Goal: Transaction & Acquisition: Purchase product/service

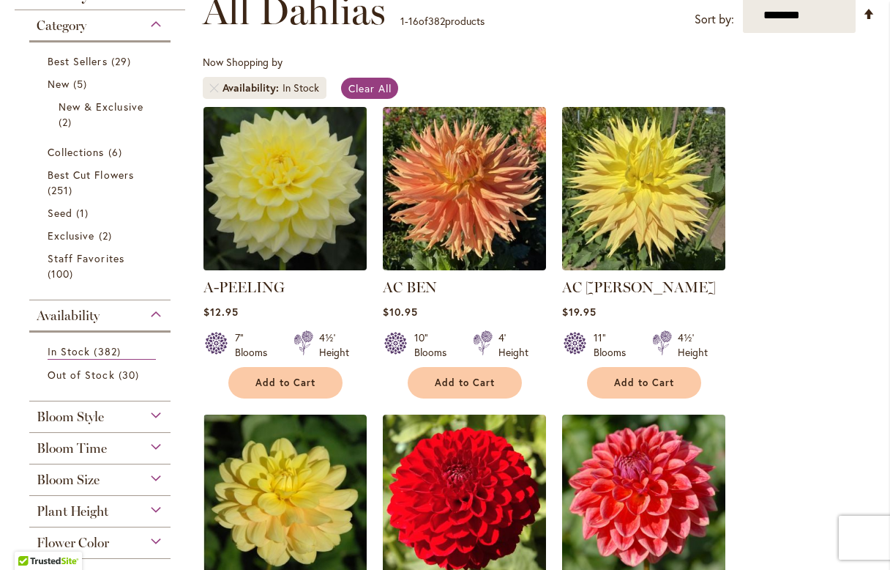
scroll to position [299, 0]
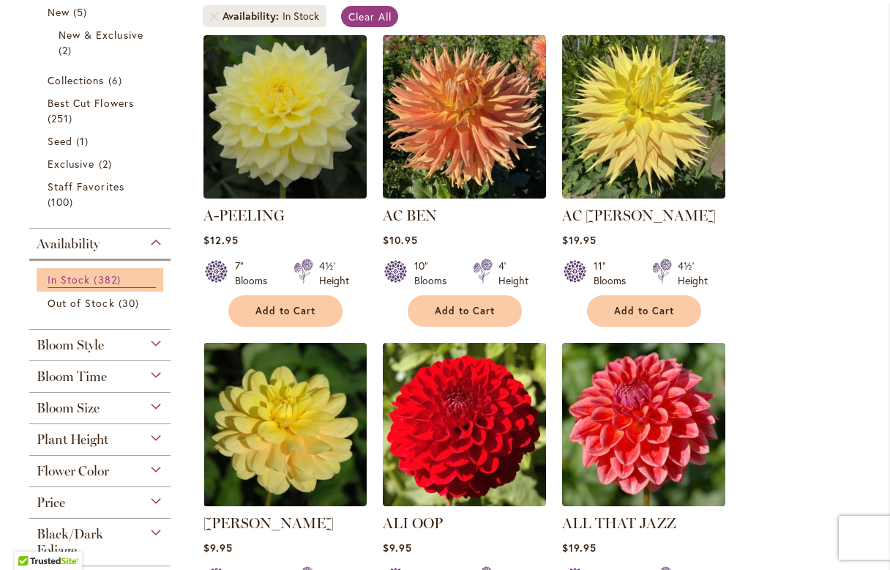
click at [78, 279] on span "In Stock" at bounding box center [69, 279] width 42 height 14
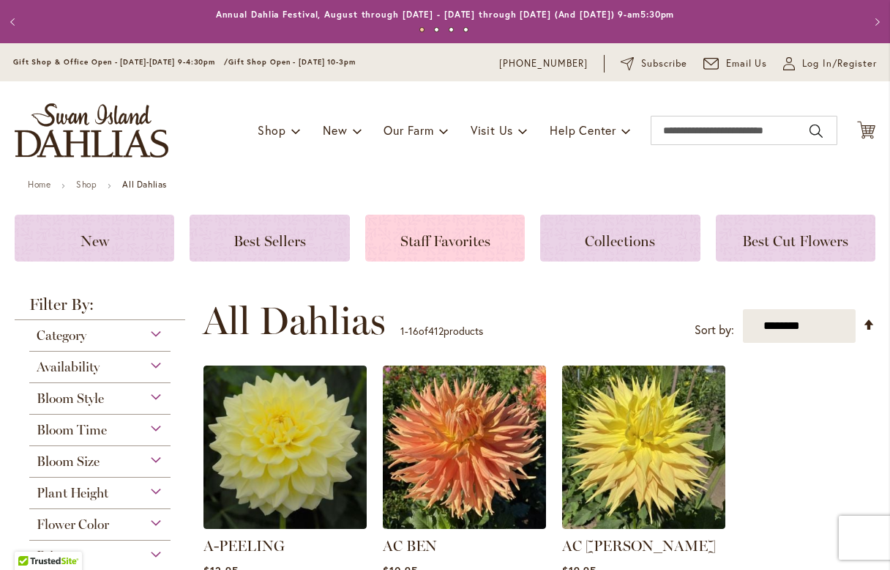
click at [400, 241] on span "Staff Favorites" at bounding box center [445, 241] width 90 height 18
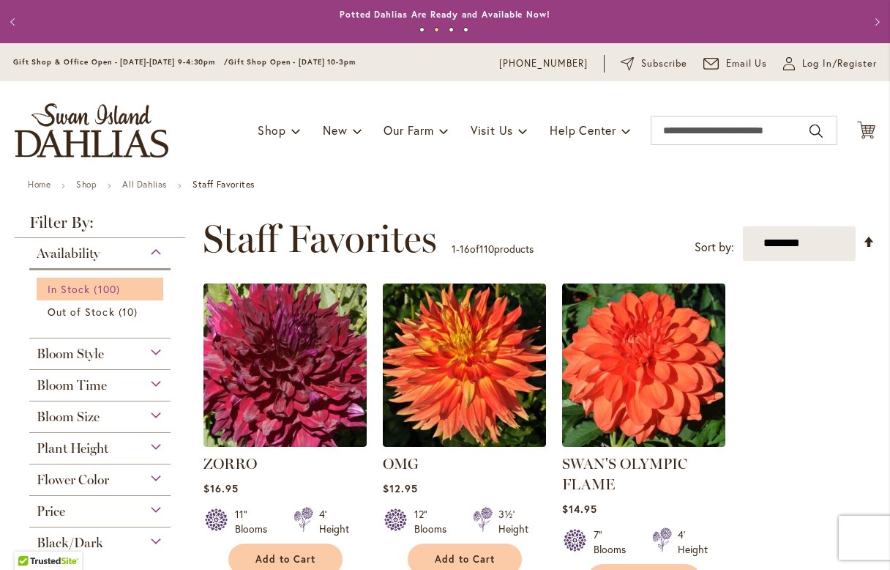
click at [72, 294] on span "In Stock" at bounding box center [69, 289] width 42 height 14
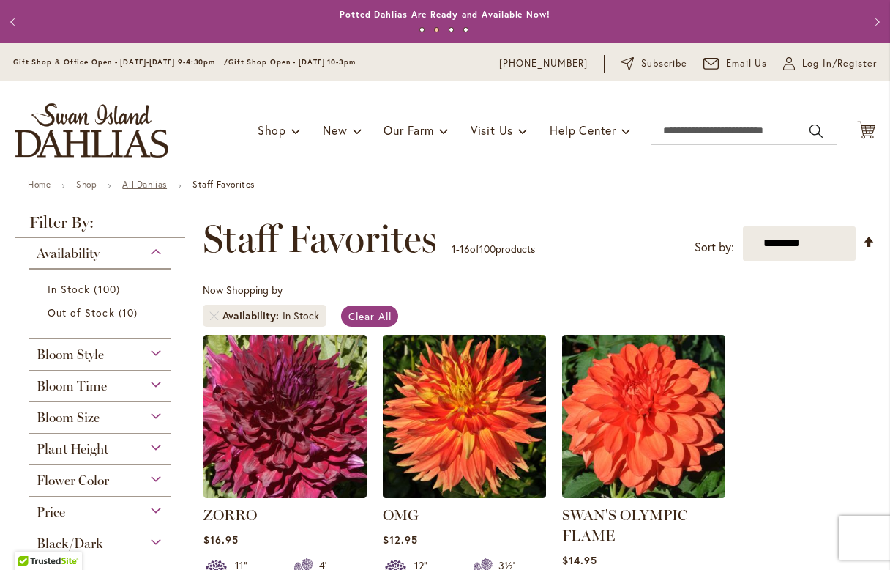
click at [146, 187] on link "All Dahlias" at bounding box center [144, 184] width 45 height 11
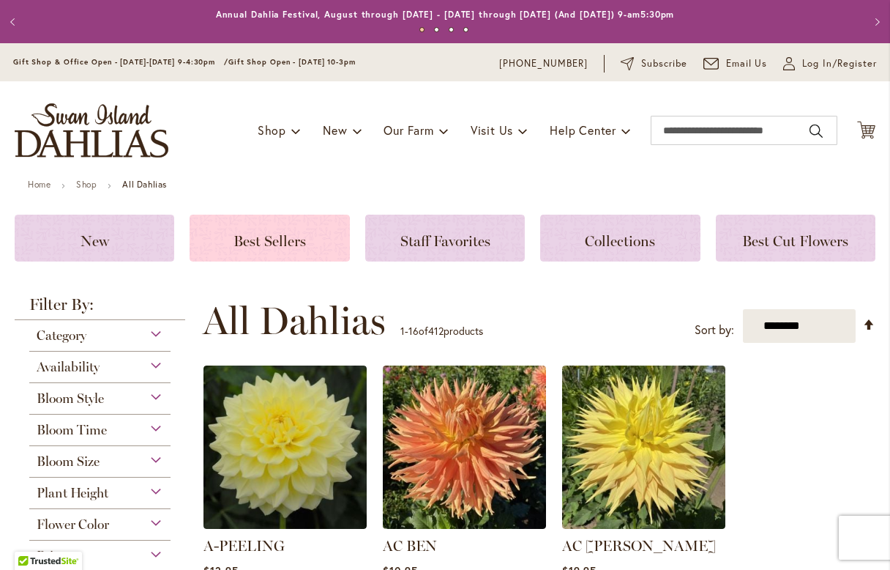
click at [272, 247] on span "Best Sellers" at bounding box center [270, 241] width 72 height 18
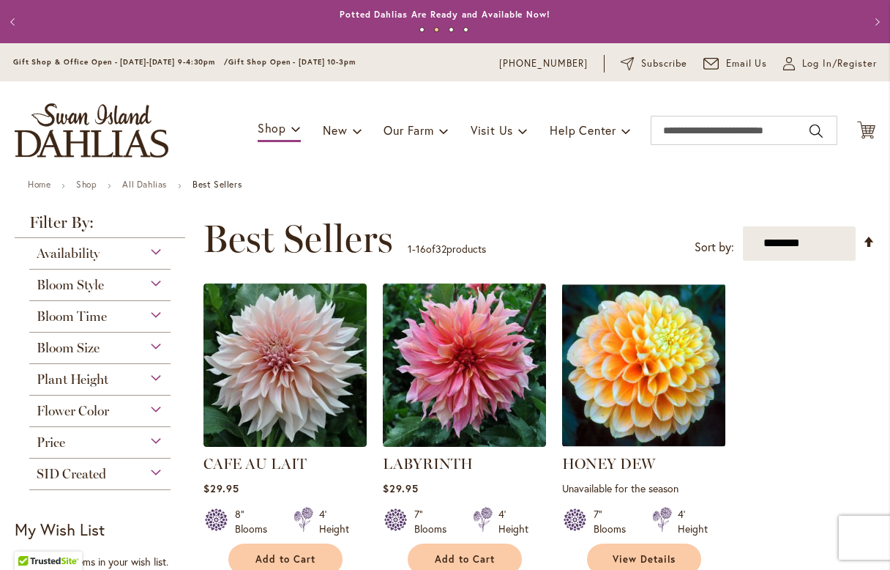
click at [142, 253] on div "Availability" at bounding box center [99, 249] width 141 height 23
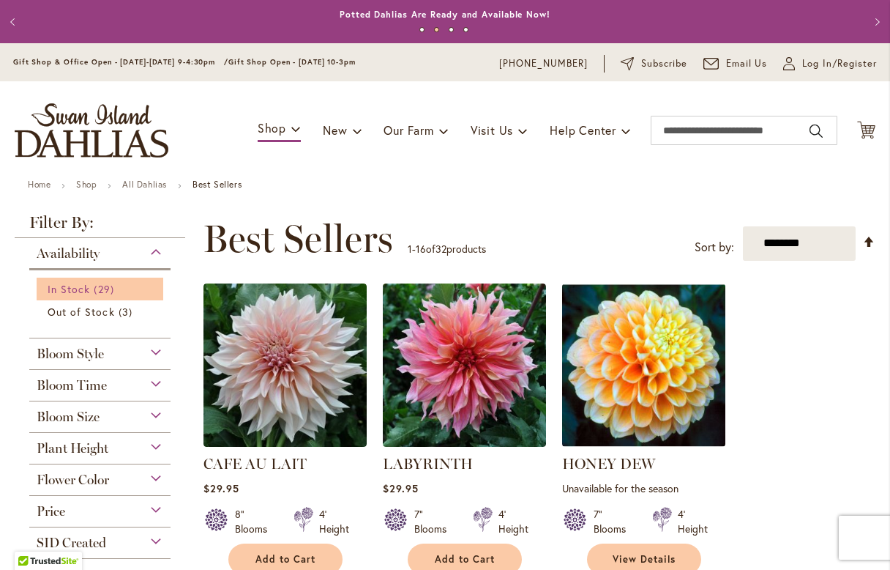
click at [79, 287] on span "In Stock" at bounding box center [69, 289] width 42 height 14
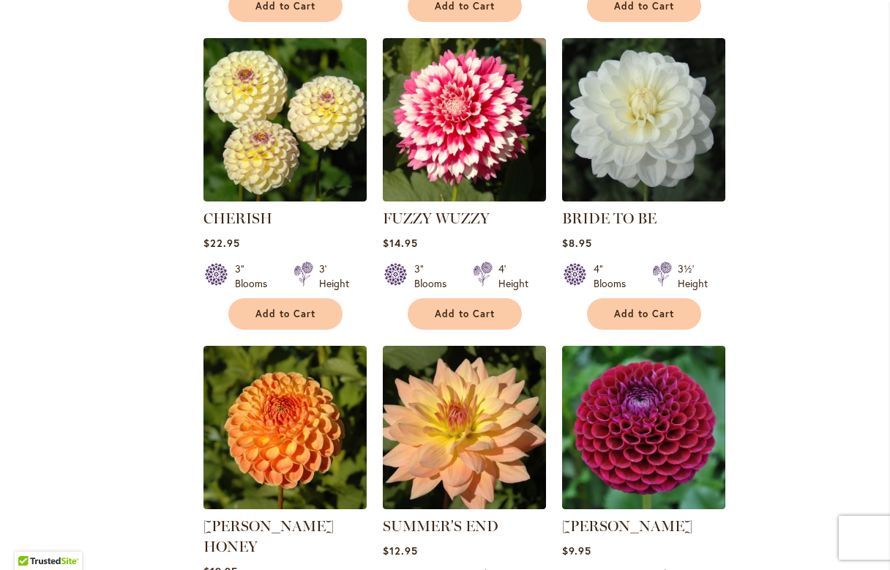
scroll to position [1236, 0]
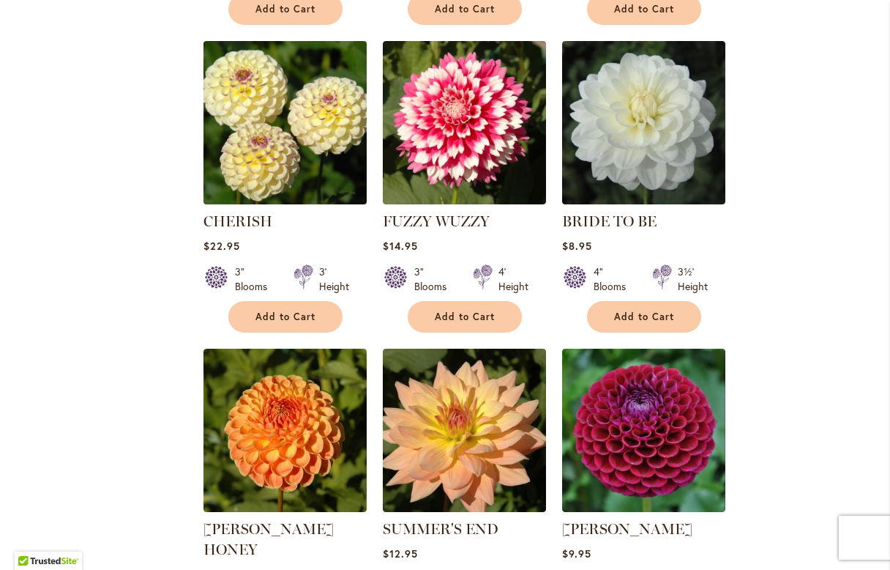
click at [274, 140] on img at bounding box center [284, 122] width 171 height 171
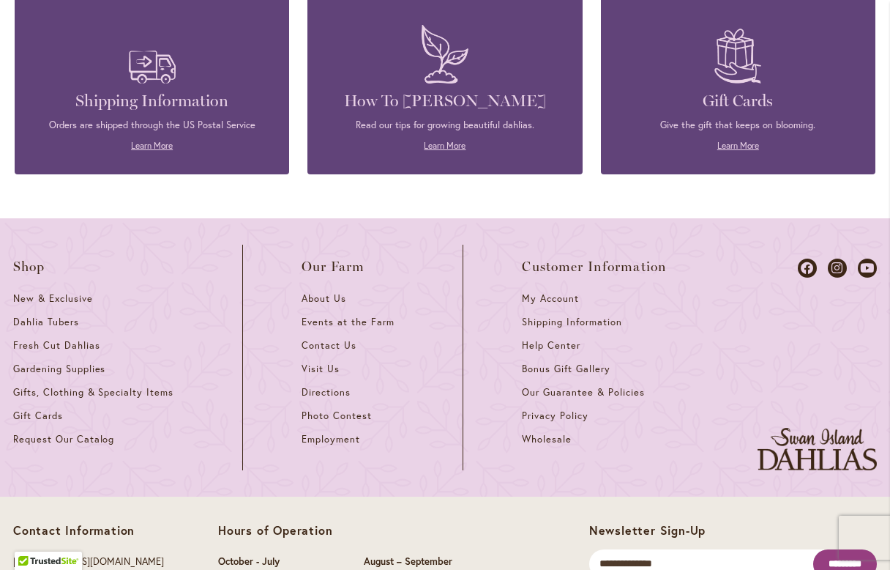
scroll to position [1979, 0]
